Goal: Find specific page/section: Find specific page/section

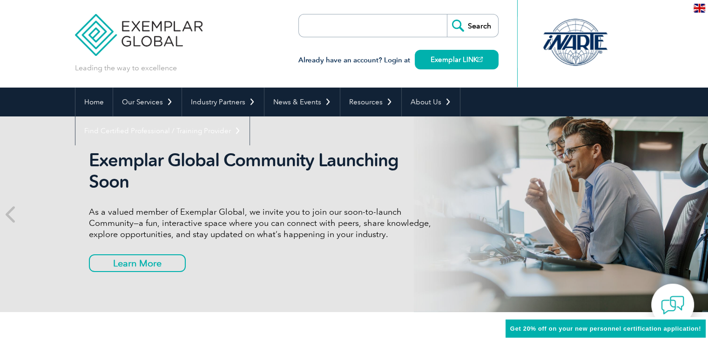
click at [409, 29] on form "Search" at bounding box center [398, 25] width 200 height 23
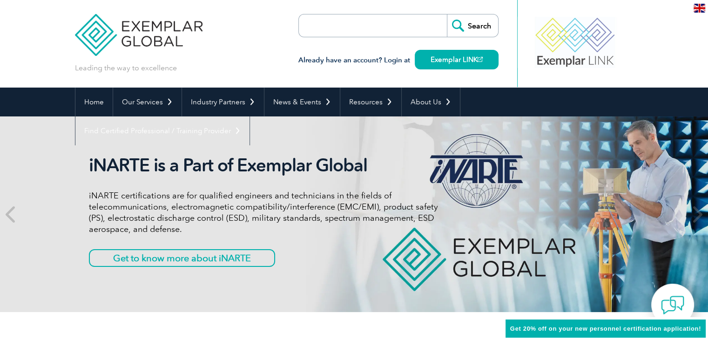
click at [346, 29] on input "search" at bounding box center [352, 25] width 98 height 22
paste input "909a382d-361c"
type input "909a382d-361c"
click at [447, 14] on input "Search" at bounding box center [472, 25] width 51 height 22
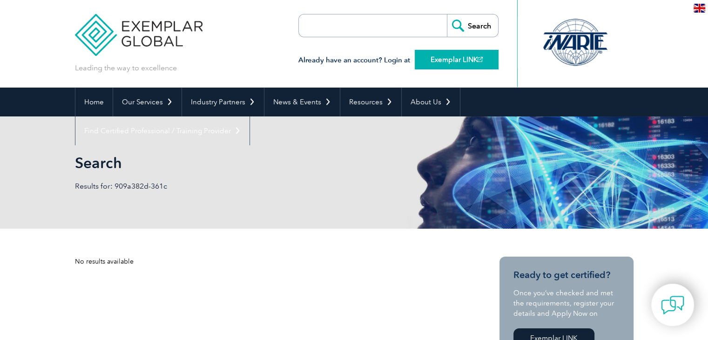
click at [449, 60] on link "Exemplar LINK" at bounding box center [457, 60] width 84 height 20
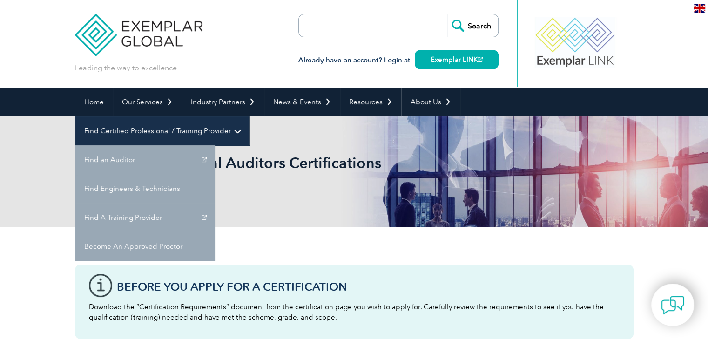
click at [249, 116] on link "Find Certified Professional / Training Provider" at bounding box center [162, 130] width 174 height 29
